Goal: Complete application form

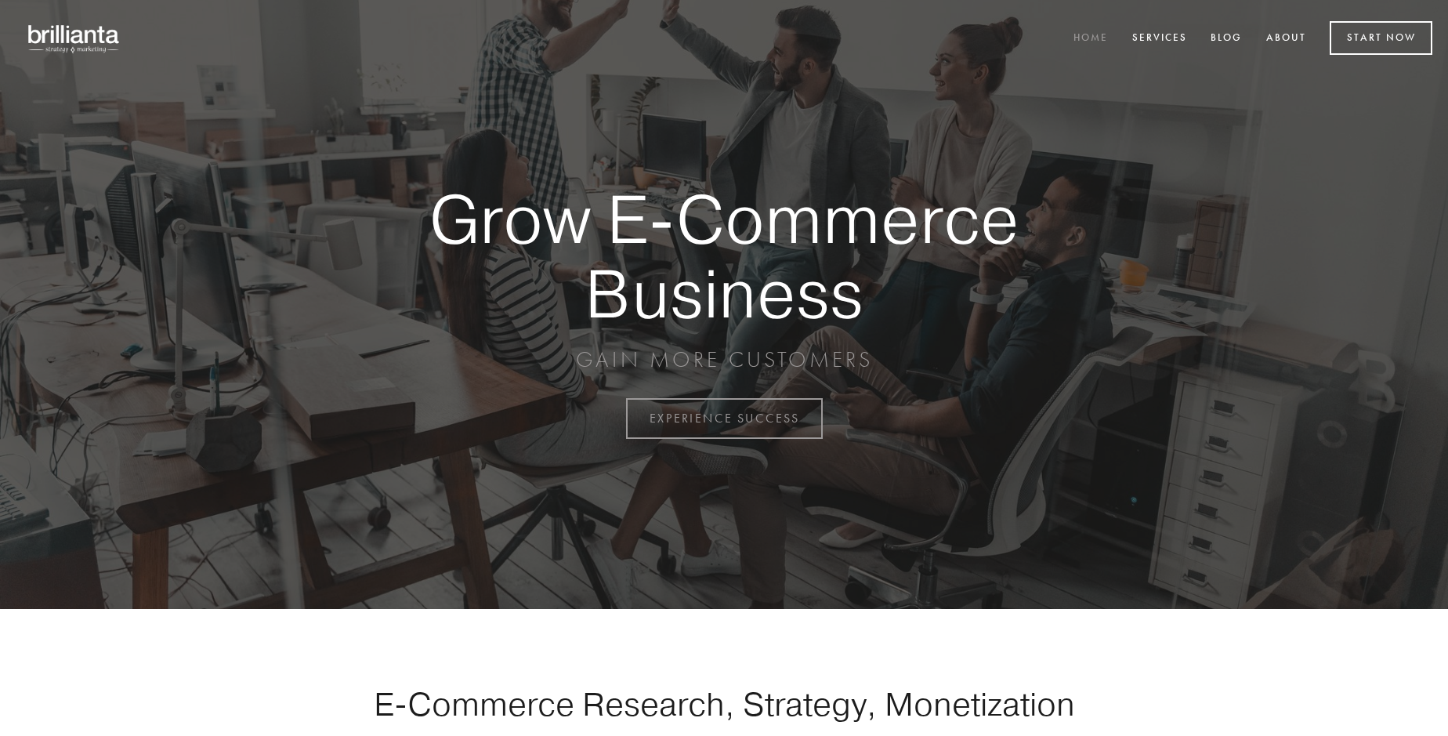
scroll to position [4107, 0]
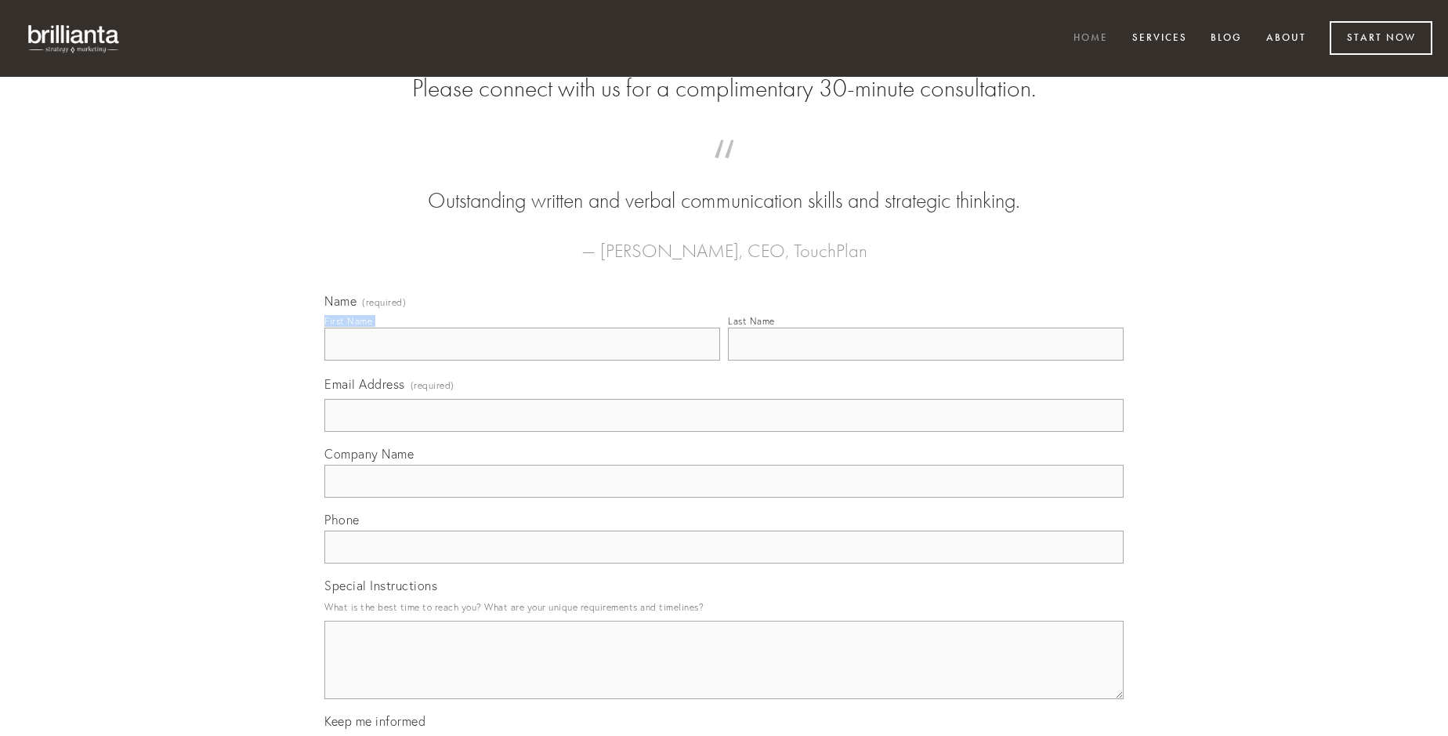
type input "[PERSON_NAME]"
click at [925, 360] on input "Last Name" at bounding box center [926, 344] width 396 height 33
type input "[PERSON_NAME]"
click at [724, 432] on input "Email Address (required)" at bounding box center [723, 415] width 799 height 33
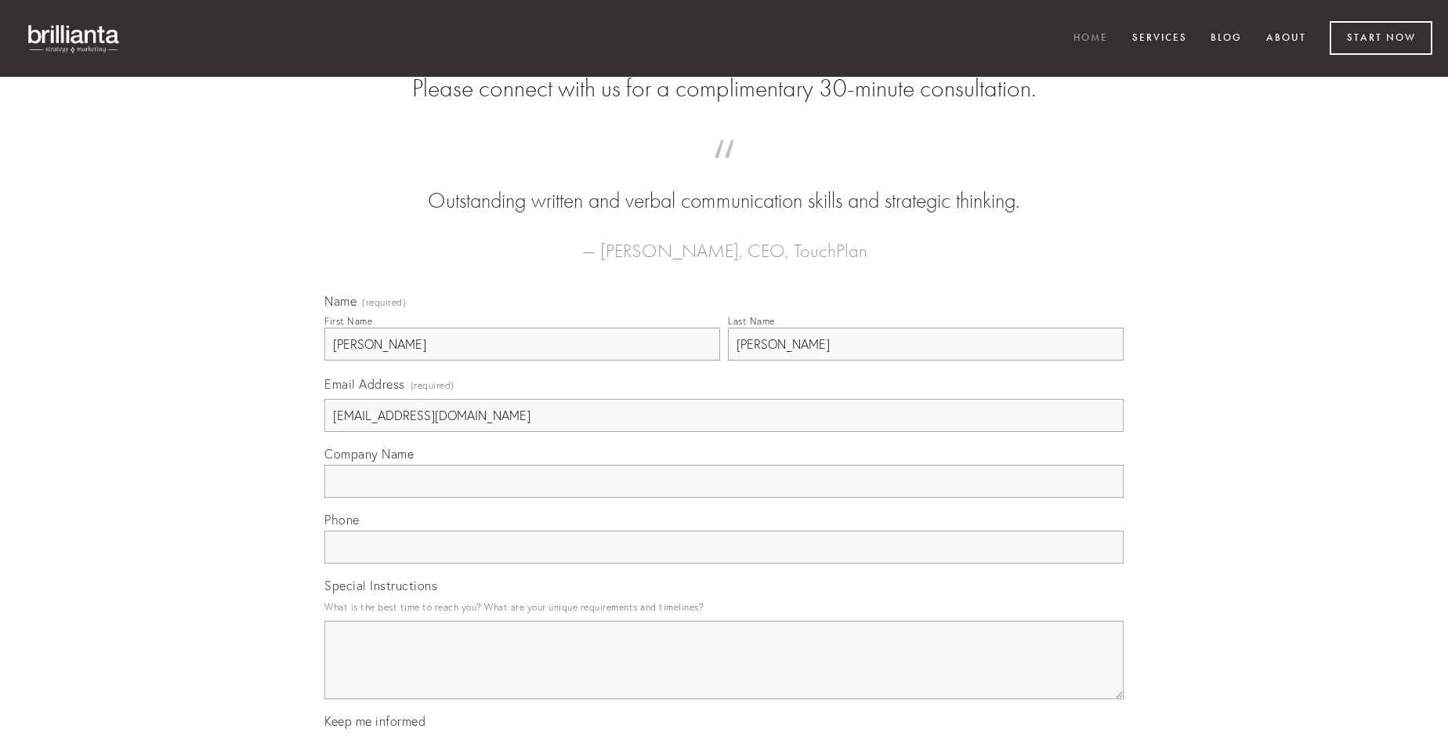
type input "[EMAIL_ADDRESS][DOMAIN_NAME]"
click at [724, 498] on input "Company Name" at bounding box center [723, 481] width 799 height 33
type input "taceo"
click at [724, 563] on input "text" at bounding box center [723, 546] width 799 height 33
click at [724, 674] on textarea "Special Instructions" at bounding box center [723, 660] width 799 height 78
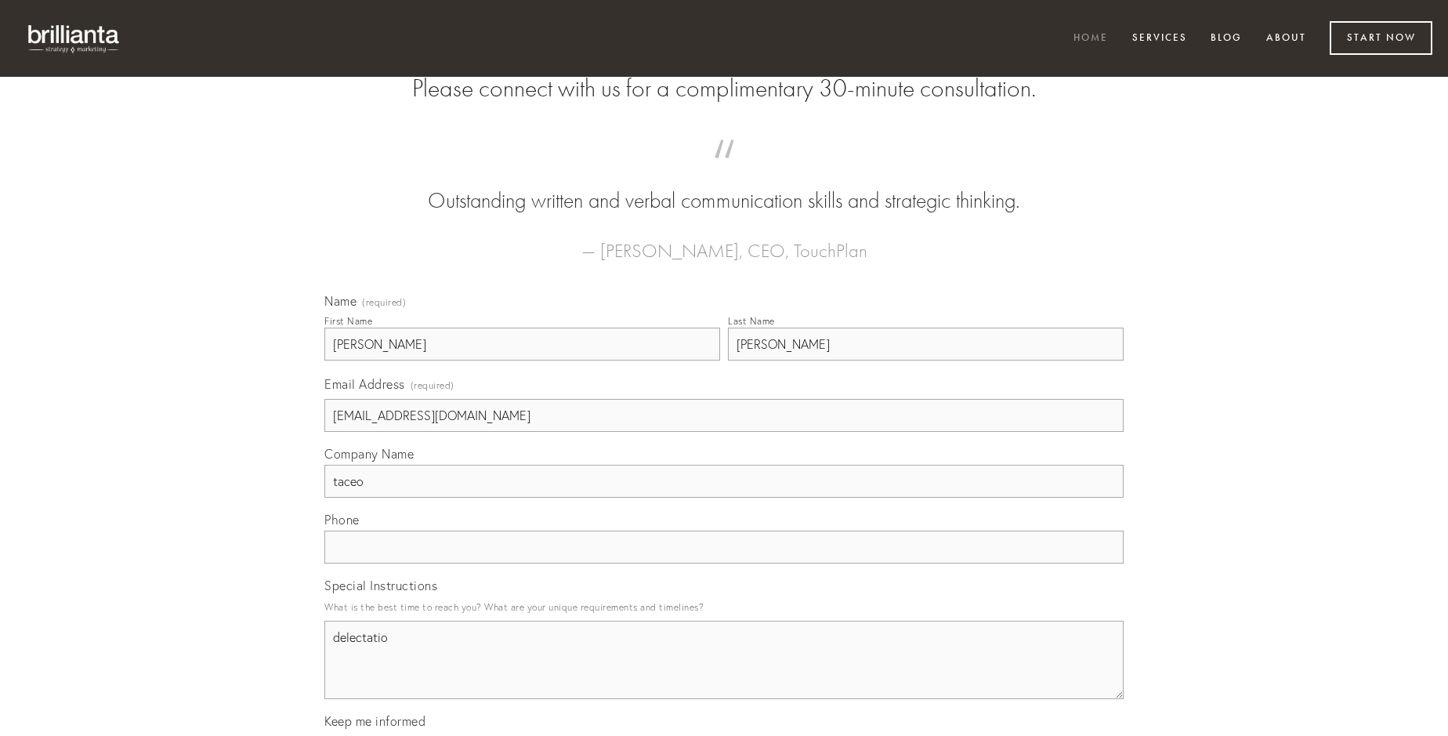
type textarea "delectatio"
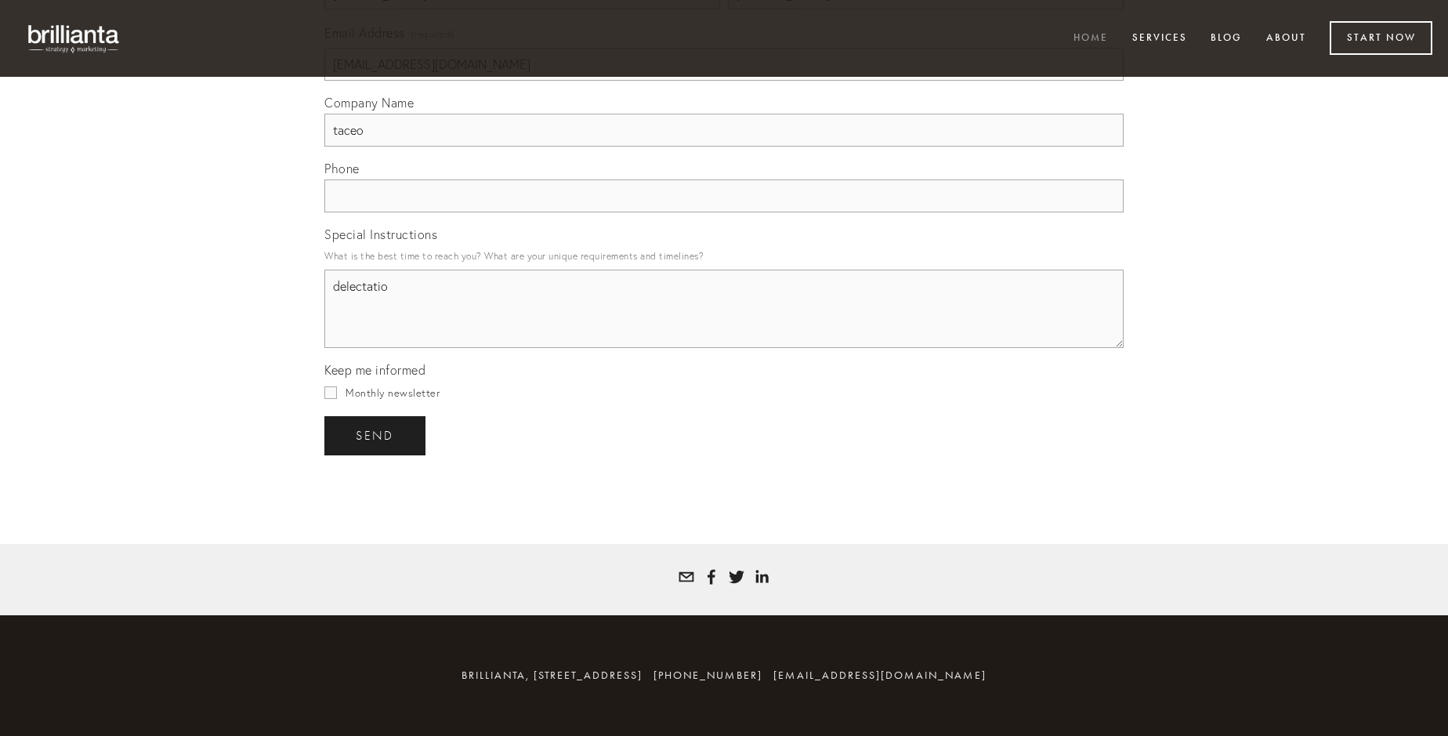
click at [376, 435] on span "send" at bounding box center [375, 436] width 38 height 14
